Goal: Task Accomplishment & Management: Complete application form

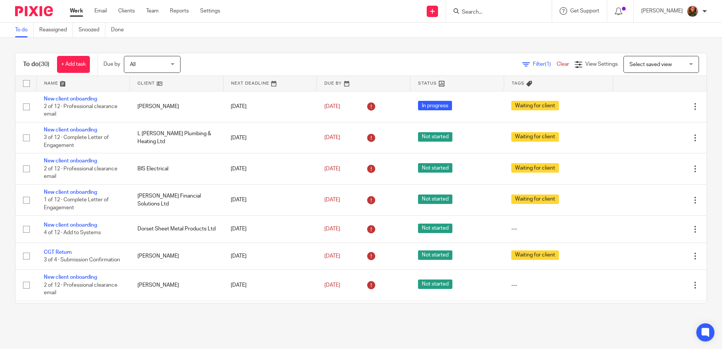
click at [499, 10] on input "Search" at bounding box center [495, 12] width 68 height 7
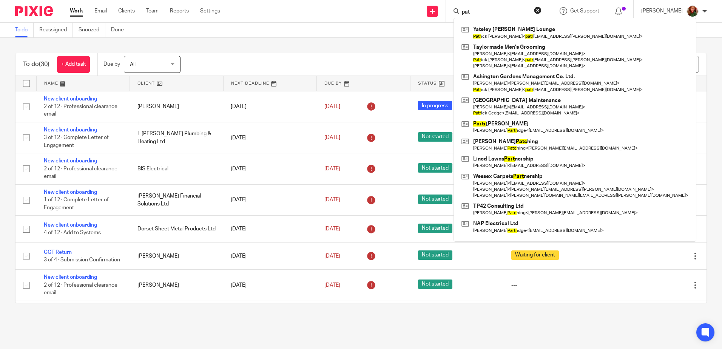
click button "submit" at bounding box center [0, 0] width 0 height 0
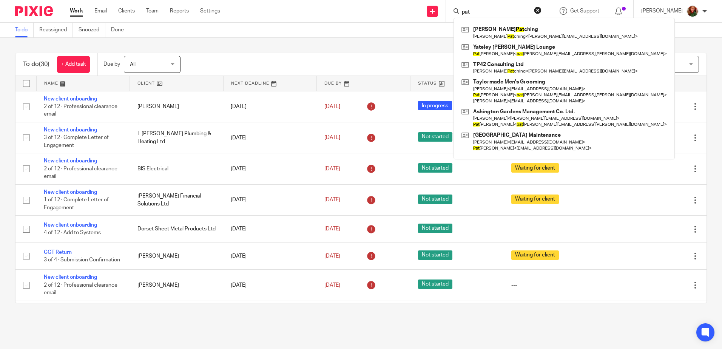
click at [483, 13] on input "pat" at bounding box center [495, 12] width 68 height 7
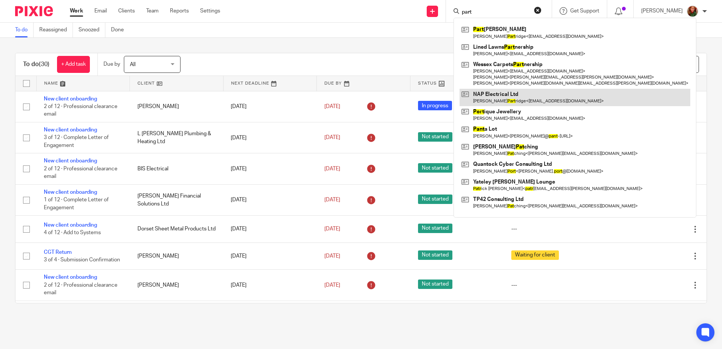
type input "part"
click at [511, 100] on link at bounding box center [575, 97] width 231 height 17
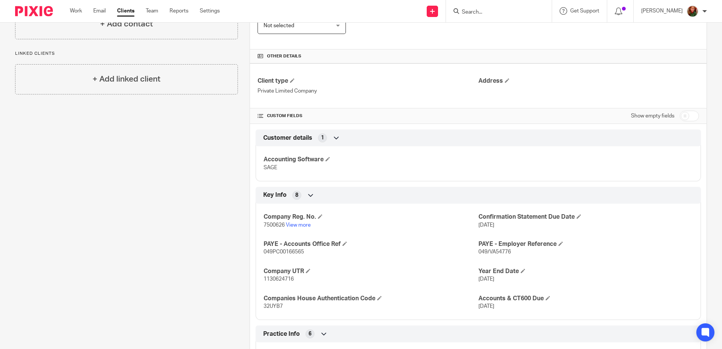
scroll to position [227, 0]
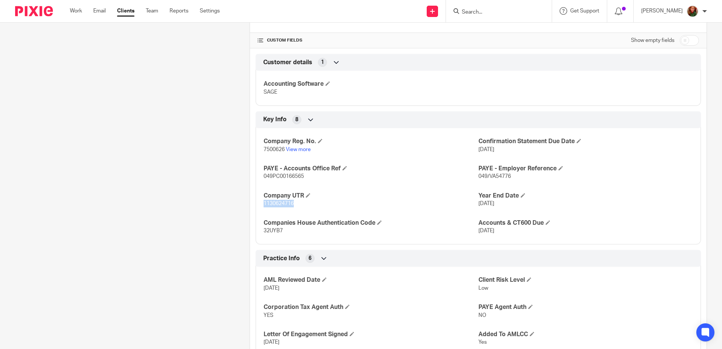
drag, startPoint x: 261, startPoint y: 203, endPoint x: 310, endPoint y: 205, distance: 49.5
click at [310, 205] on div "Company Reg. No. 7500626 View more Confirmation Statement Due Date 21 Jan 2025 …" at bounding box center [478, 183] width 445 height 122
copy span "1130624716"
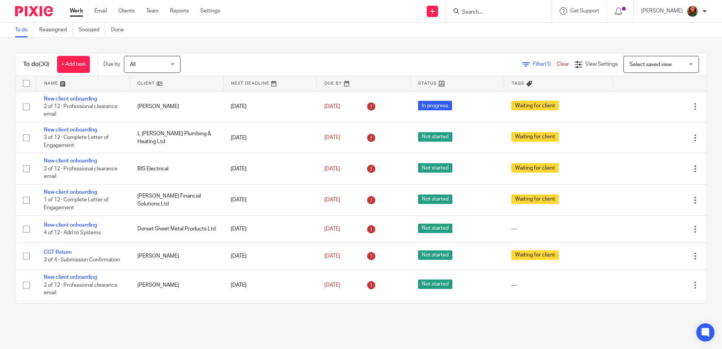
click at [491, 11] on input "Search" at bounding box center [495, 12] width 68 height 7
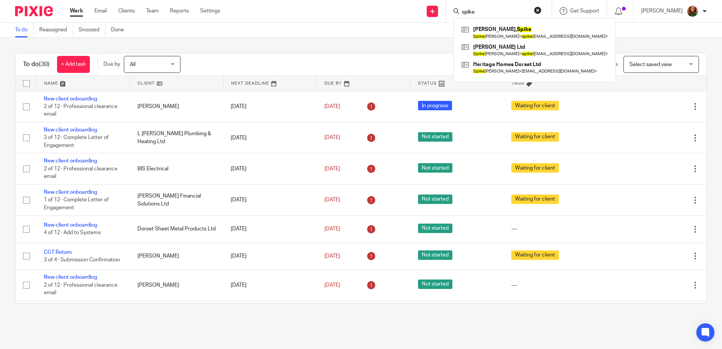
type input "spike"
click button "submit" at bounding box center [0, 0] width 0 height 0
click at [506, 39] on link at bounding box center [535, 32] width 150 height 17
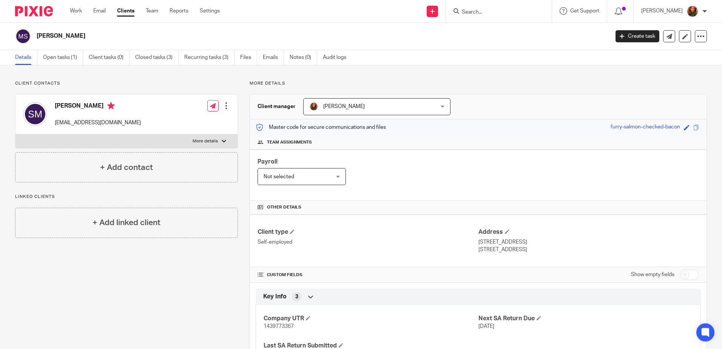
click at [224, 142] on div at bounding box center [224, 141] width 5 height 5
click at [15, 134] on input "More details" at bounding box center [15, 134] width 0 height 0
checkbox input "true"
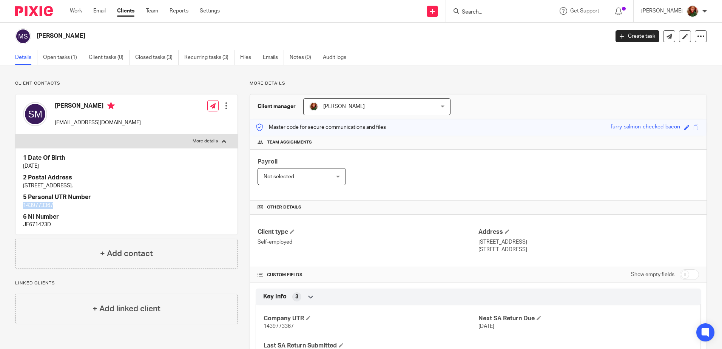
drag, startPoint x: 21, startPoint y: 205, endPoint x: 62, endPoint y: 208, distance: 40.9
click at [62, 208] on div "1 Date Of Birth 20 Jul 1976 2 Postal Address 52 Glenmoor Road, West Parley, Fer…" at bounding box center [126, 191] width 222 height 86
copy p "1439773367"
drag, startPoint x: 22, startPoint y: 226, endPoint x: 87, endPoint y: 226, distance: 65.7
click at [87, 226] on div "1 Date Of Birth 20 Jul 1976 2 Postal Address 52 Glenmoor Road, West Parley, Fer…" at bounding box center [126, 191] width 222 height 86
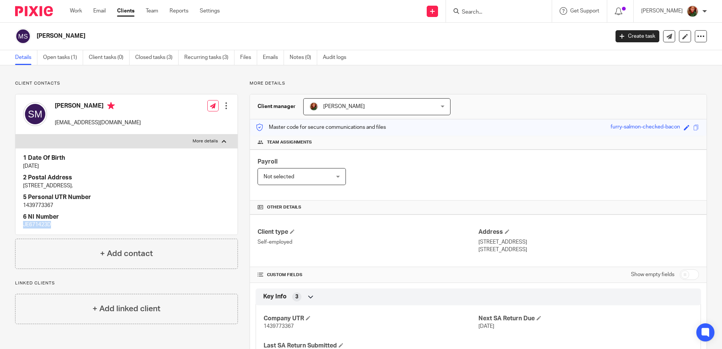
copy p "JE671423D"
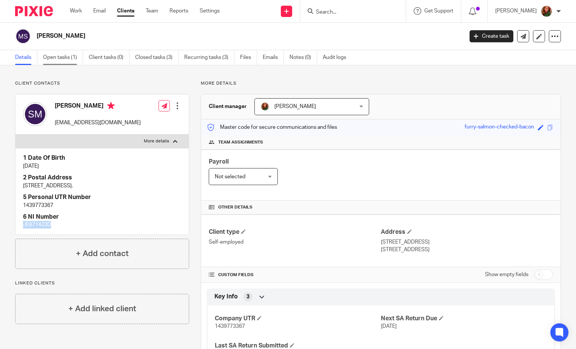
click at [66, 58] on link "Open tasks (1)" at bounding box center [63, 57] width 40 height 15
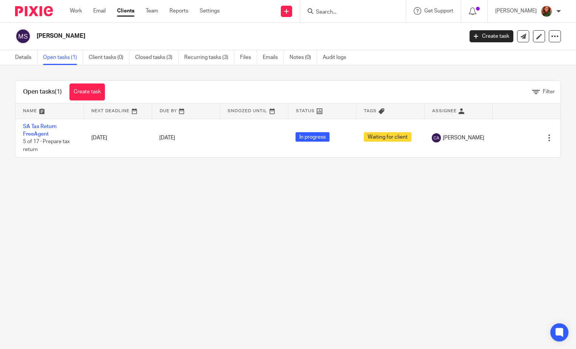
click at [39, 130] on td "SA Tax Return FreeAgent 5 of 17 · Prepare tax return" at bounding box center [49, 138] width 68 height 39
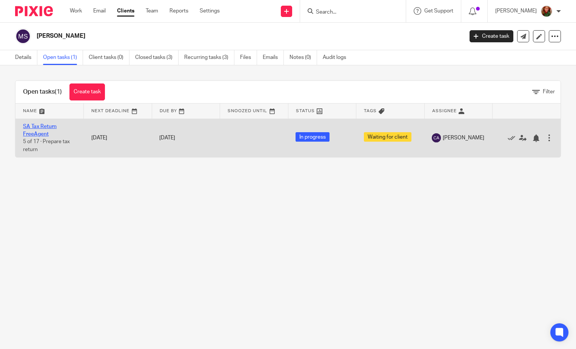
click at [40, 127] on link "SA Tax Return FreeAgent" at bounding box center [40, 130] width 34 height 13
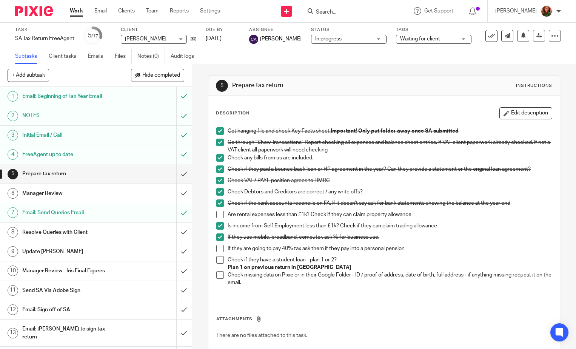
scroll to position [43, 0]
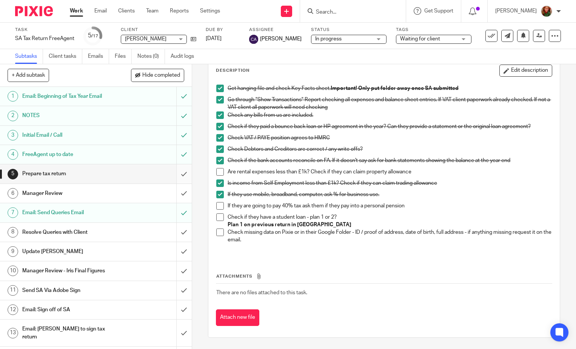
click at [173, 175] on input "submit" at bounding box center [96, 173] width 192 height 19
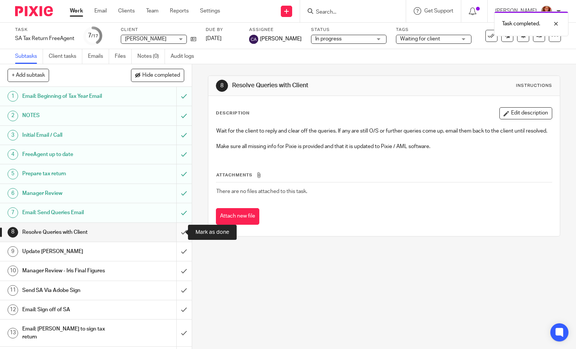
click at [175, 233] on input "submit" at bounding box center [96, 232] width 192 height 19
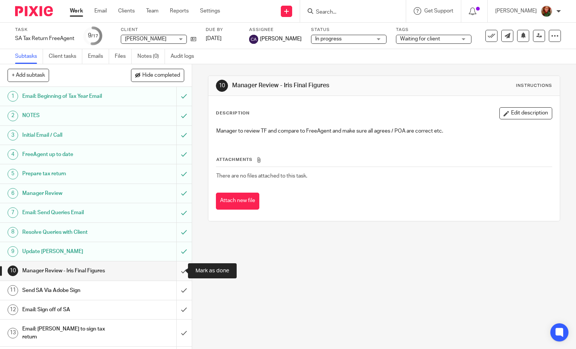
click at [176, 275] on input "submit" at bounding box center [96, 270] width 192 height 19
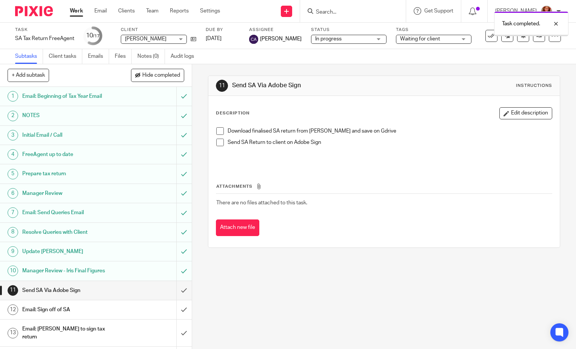
click at [218, 134] on span at bounding box center [220, 131] width 8 height 8
click at [104, 310] on h1 "Email: Sign off of SA" at bounding box center [71, 309] width 98 height 11
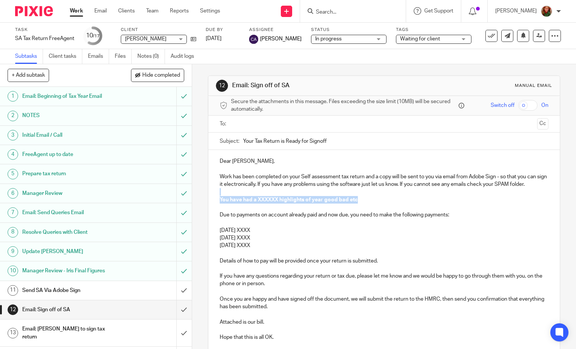
drag, startPoint x: 218, startPoint y: 194, endPoint x: 365, endPoint y: 198, distance: 147.0
click at [365, 198] on div "Dear Spike, Work has been completed on your Self assessment tax return and a co…" at bounding box center [385, 271] width 352 height 243
click at [216, 199] on div "Dear Spike, Work has been completed on your Self assessment tax return and a co…" at bounding box center [385, 271] width 352 height 243
click at [229, 200] on p "Sinc you started Ytou had a turnover" at bounding box center [384, 200] width 329 height 8
click at [264, 199] on p "Since you started Ytou had a turnover" at bounding box center [384, 200] width 329 height 8
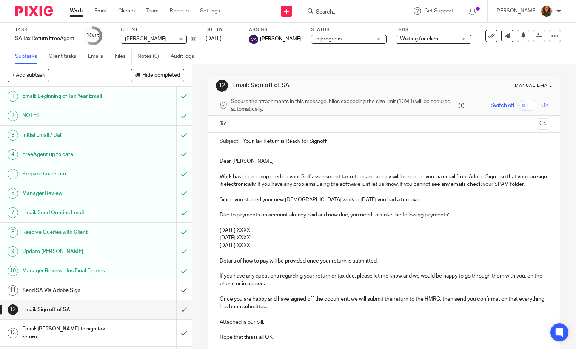
click at [426, 196] on p "Since you started your new self employed work in August 2024 you had a turnover" at bounding box center [384, 200] width 329 height 8
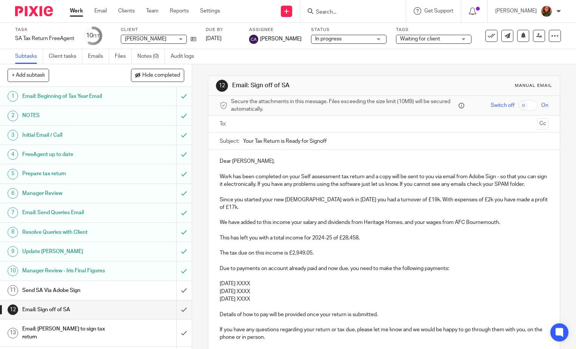
scroll to position [76, 0]
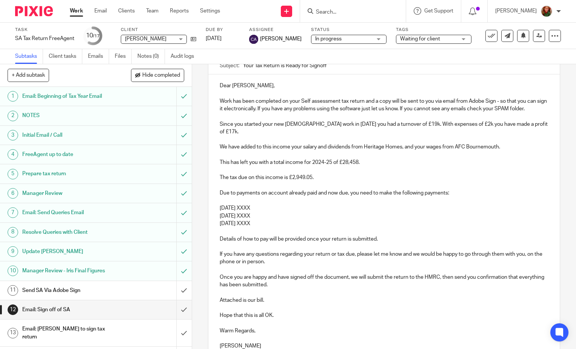
drag, startPoint x: 213, startPoint y: 207, endPoint x: 292, endPoint y: 208, distance: 78.2
click at [292, 208] on div "Dear Spike, Work has been completed on your Self assessment tax return and a co…" at bounding box center [385, 222] width 352 height 297
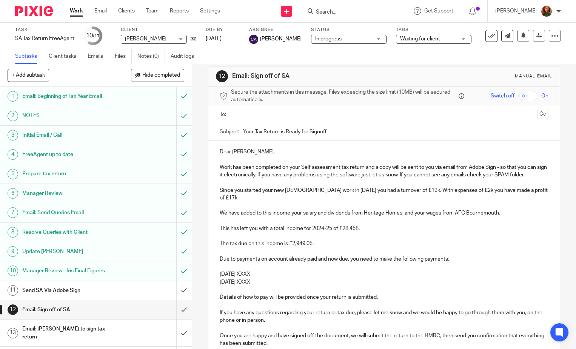
drag, startPoint x: 255, startPoint y: 276, endPoint x: 287, endPoint y: 275, distance: 32.1
click at [287, 275] on p "31st Jan 2026 XXXX" at bounding box center [384, 274] width 329 height 8
drag, startPoint x: 254, startPoint y: 280, endPoint x: 274, endPoint y: 280, distance: 20.0
click at [274, 280] on p "31st July 2026 XXXX" at bounding box center [384, 282] width 329 height 8
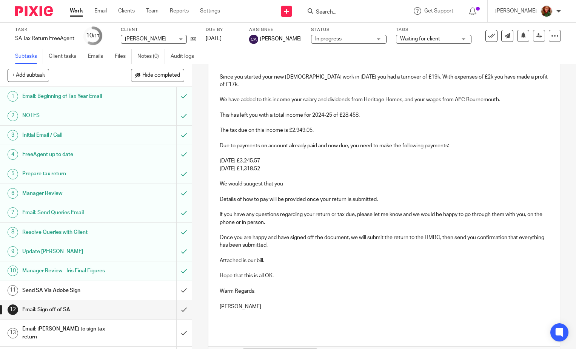
click at [249, 185] on p "We would suugest that you" at bounding box center [384, 184] width 329 height 8
click at [251, 185] on p "We would suugest that you" at bounding box center [384, 184] width 329 height 8
click at [297, 184] on p "We would suggest that you" at bounding box center [384, 184] width 329 height 8
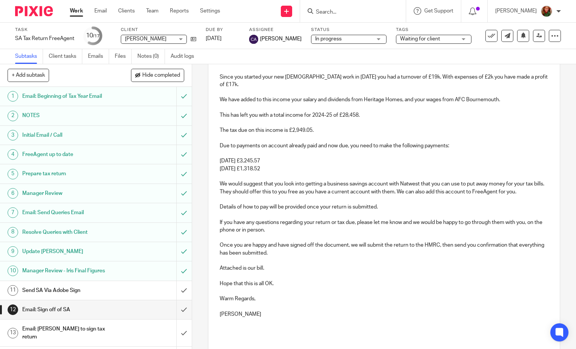
scroll to position [161, 0]
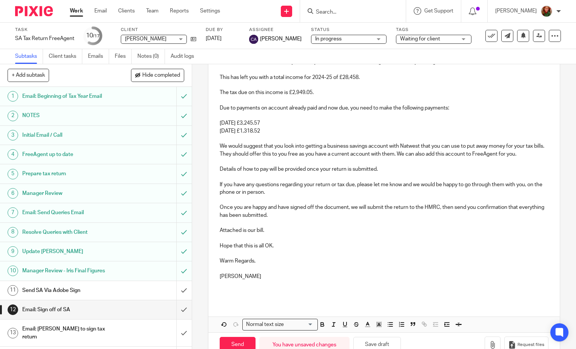
click at [293, 236] on p at bounding box center [384, 238] width 329 height 8
click at [288, 228] on p "Attached is our bill." at bounding box center [384, 231] width 329 height 8
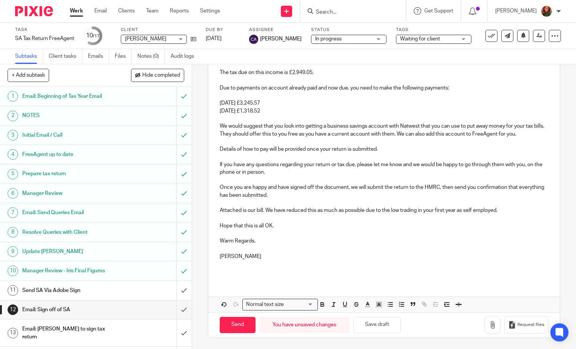
drag, startPoint x: 229, startPoint y: 258, endPoint x: 316, endPoint y: 259, distance: 86.9
click at [316, 259] on p "Sally" at bounding box center [384, 257] width 329 height 8
click at [384, 322] on button "Save draft" at bounding box center [378, 325] width 48 height 16
click at [373, 322] on button "Save draft" at bounding box center [378, 325] width 48 height 16
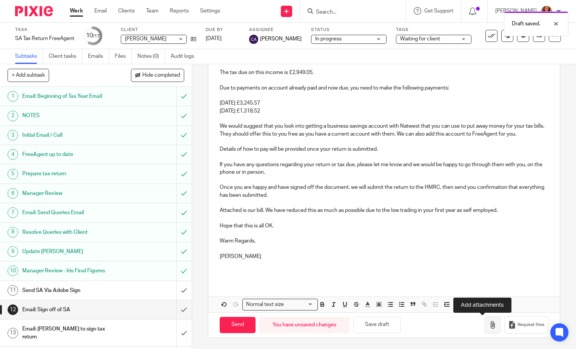
click at [489, 324] on icon "button" at bounding box center [493, 325] width 8 height 8
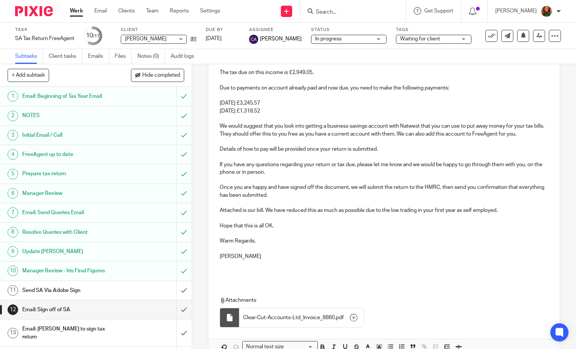
scroll to position [223, 0]
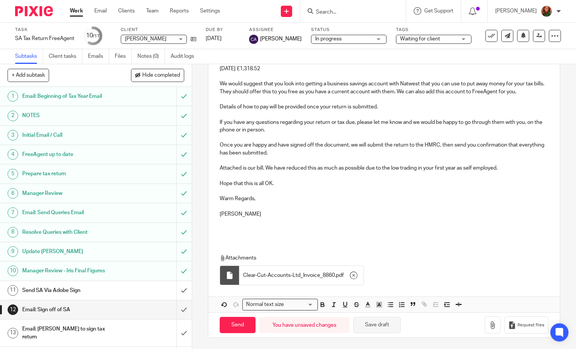
click at [375, 329] on button "Save draft" at bounding box center [378, 325] width 48 height 16
click at [232, 324] on input "Send" at bounding box center [238, 325] width 36 height 16
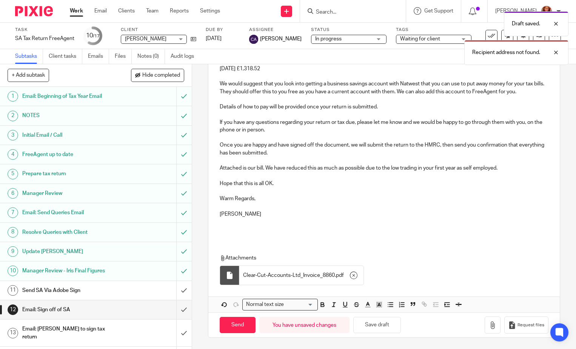
scroll to position [34, 0]
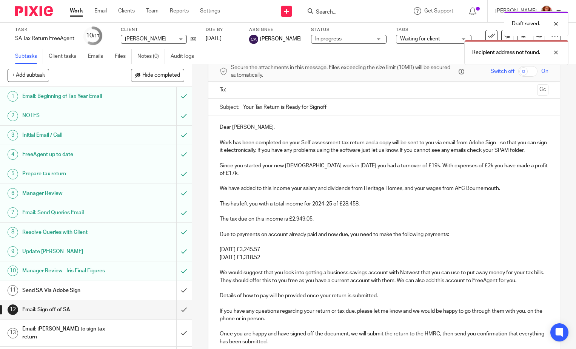
click at [288, 90] on input "text" at bounding box center [384, 90] width 300 height 9
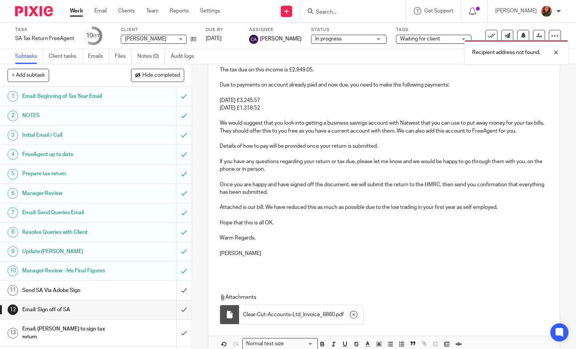
scroll to position [223, 0]
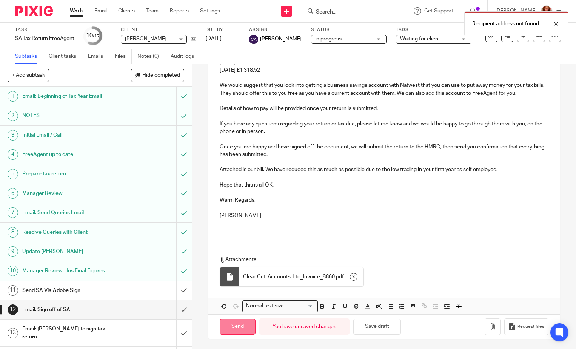
click at [237, 327] on input "Send" at bounding box center [238, 327] width 36 height 16
type input "Sent"
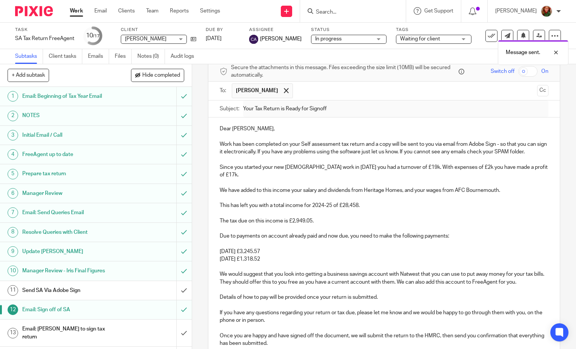
scroll to position [38, 0]
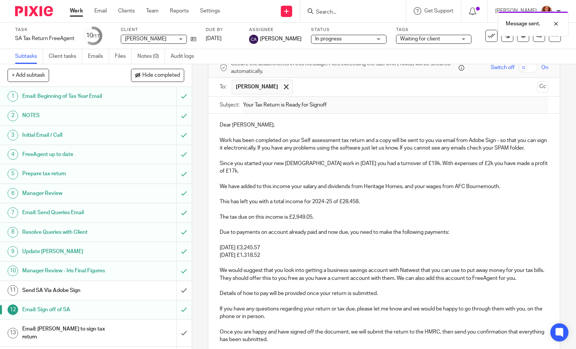
click at [413, 37] on span "Waiting for client" at bounding box center [420, 38] width 40 height 5
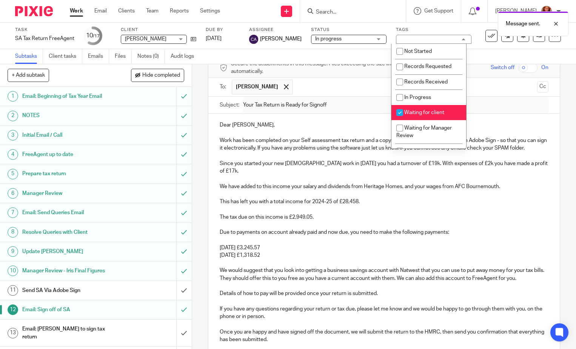
click at [428, 112] on span "Waiting for client" at bounding box center [425, 112] width 40 height 5
checkbox input "false"
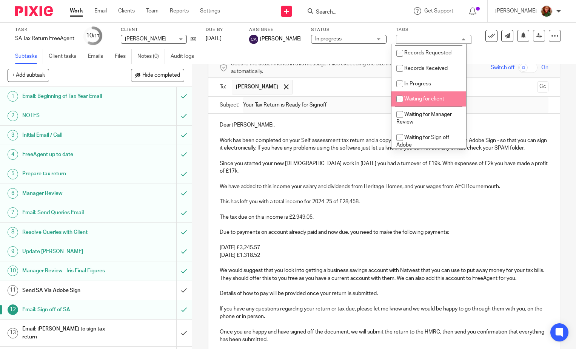
scroll to position [51, 0]
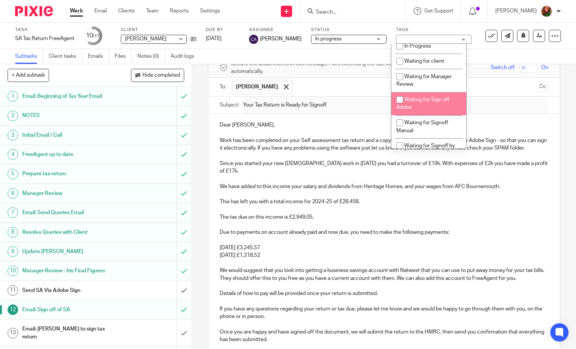
click at [433, 100] on span "Waiting for Sign off Adobe" at bounding box center [423, 103] width 53 height 13
checkbox input "true"
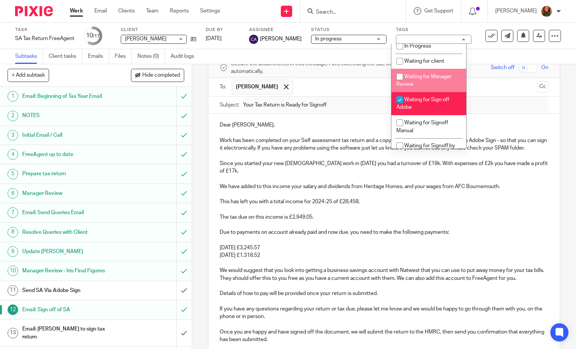
click at [318, 55] on div "Subtasks Client tasks Emails Files Notes (0) Audit logs" at bounding box center [288, 56] width 576 height 15
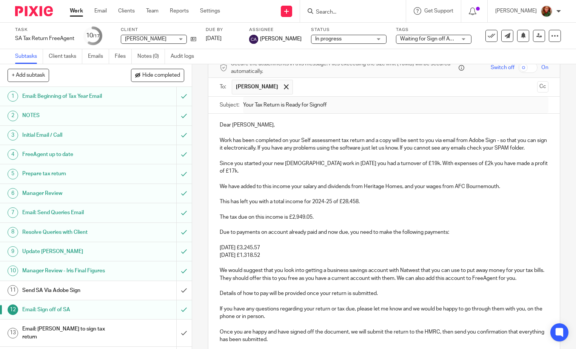
click at [78, 8] on link "Work" at bounding box center [76, 11] width 13 height 8
